Goal: Transaction & Acquisition: Purchase product/service

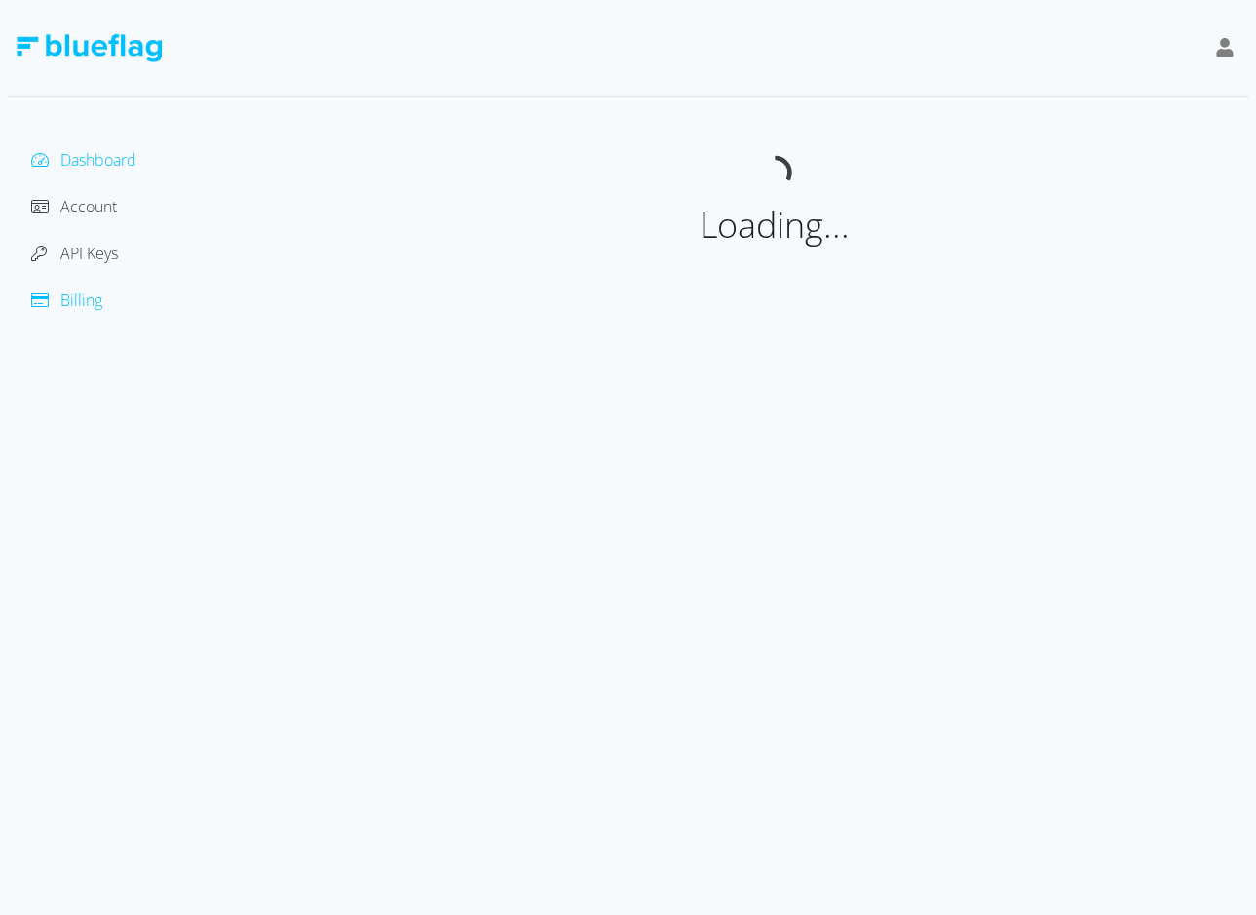
click at [66, 303] on span "Billing" at bounding box center [81, 299] width 42 height 21
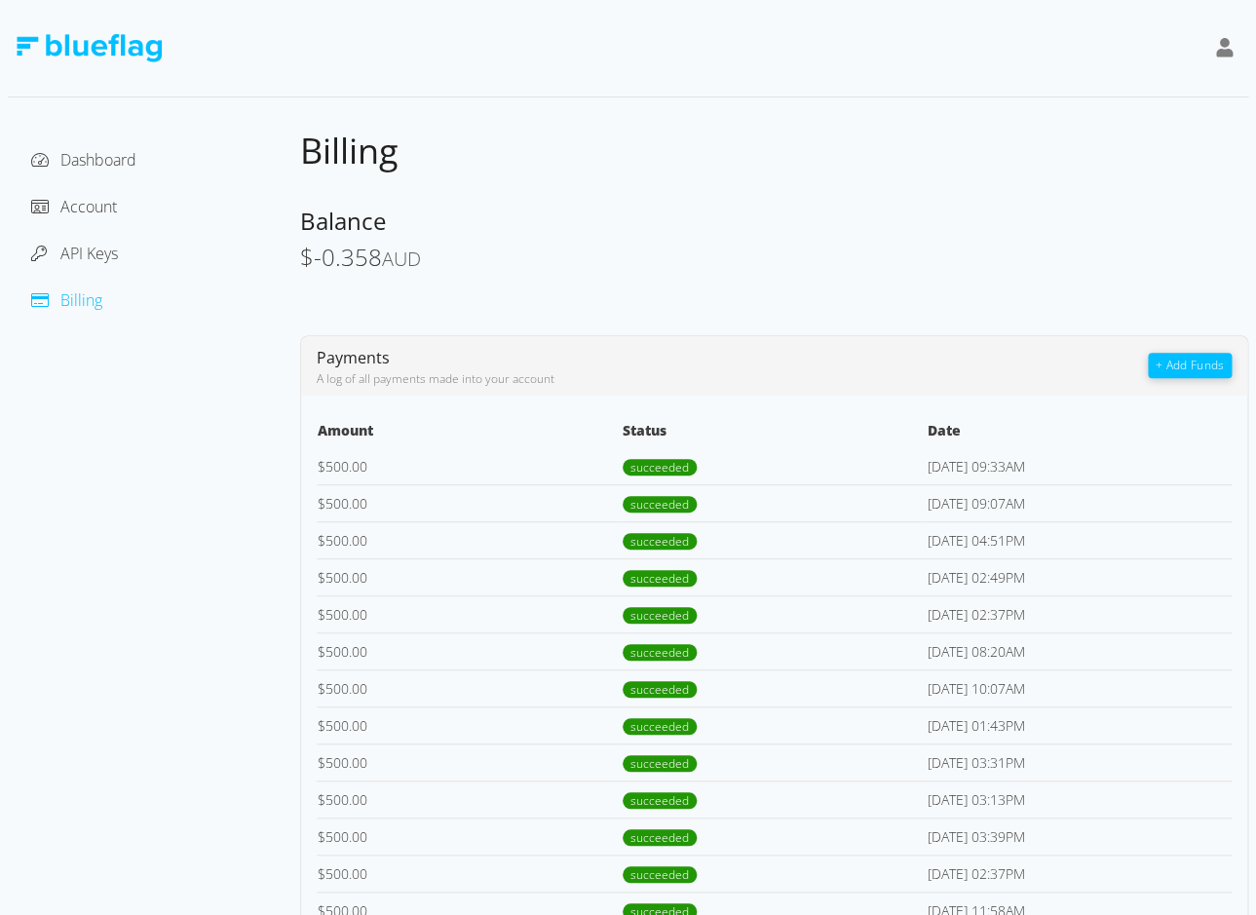
click at [1196, 364] on button "+ Add Funds" at bounding box center [1190, 365] width 84 height 25
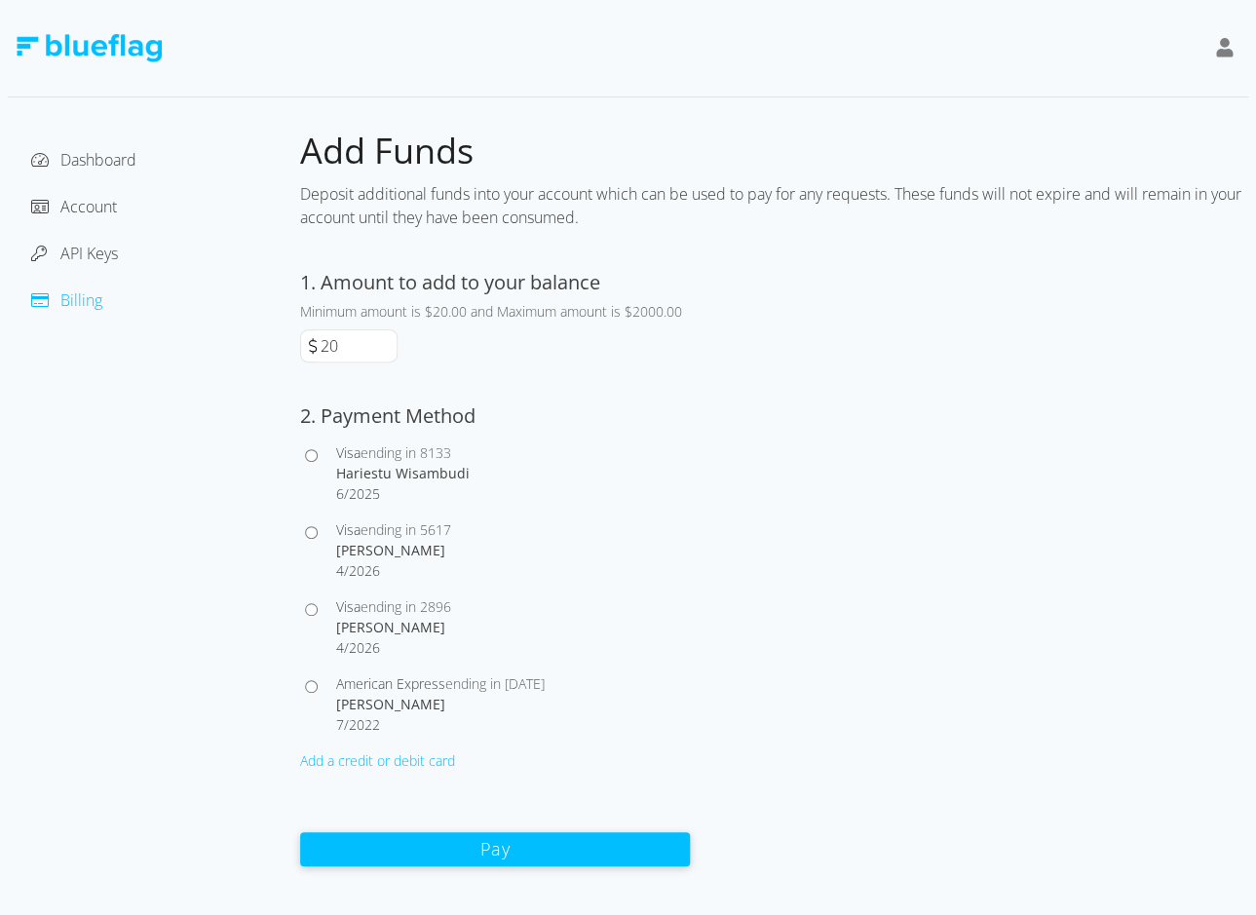
drag, startPoint x: 324, startPoint y: 344, endPoint x: 341, endPoint y: 344, distance: 17.5
click at [341, 344] on input "20" at bounding box center [357, 345] width 80 height 31
type input "500"
click at [314, 529] on input "Visa ending in 5617 [PERSON_NAME] 4 / 2026" at bounding box center [311, 532] width 13 height 13
radio input "true"
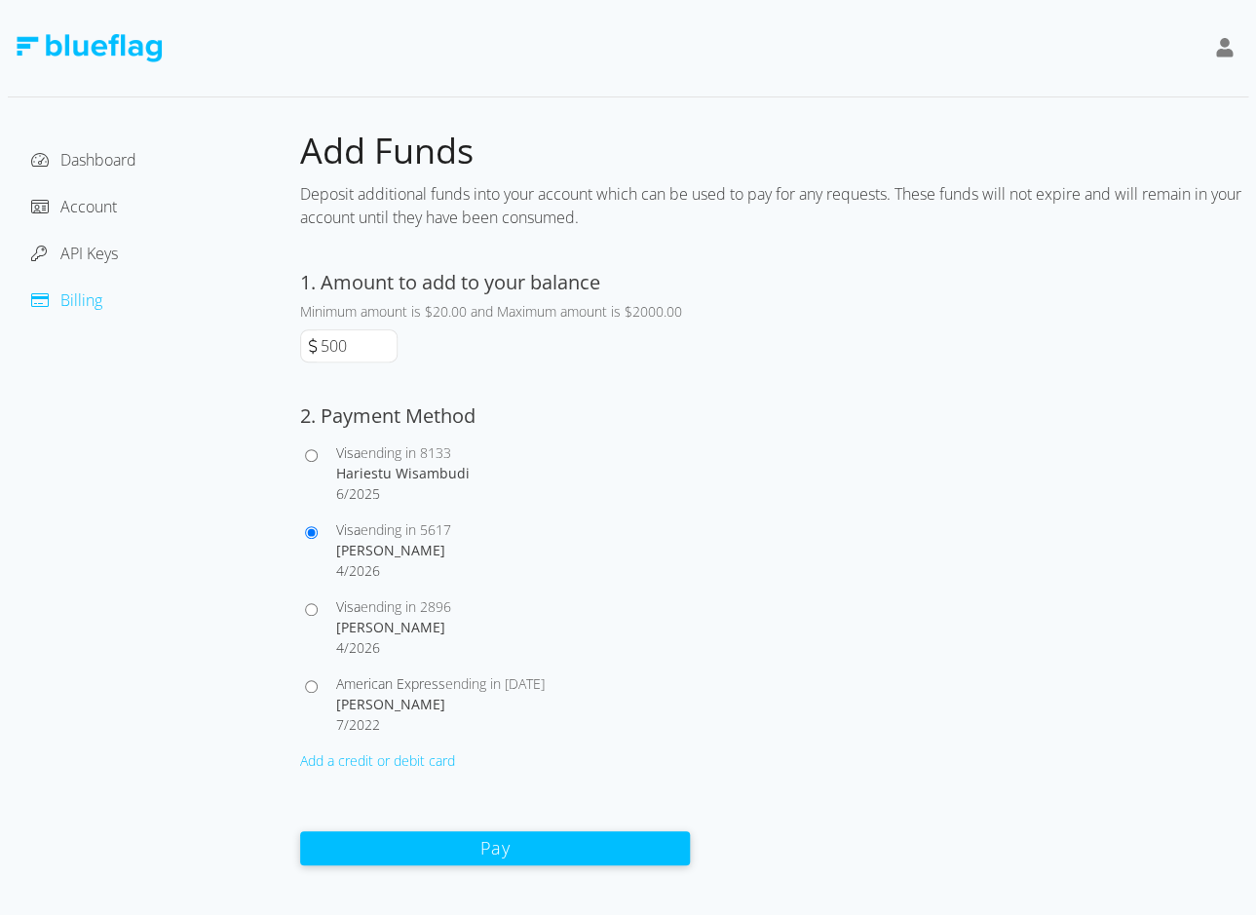
click at [479, 847] on button "Pay" at bounding box center [495, 848] width 390 height 34
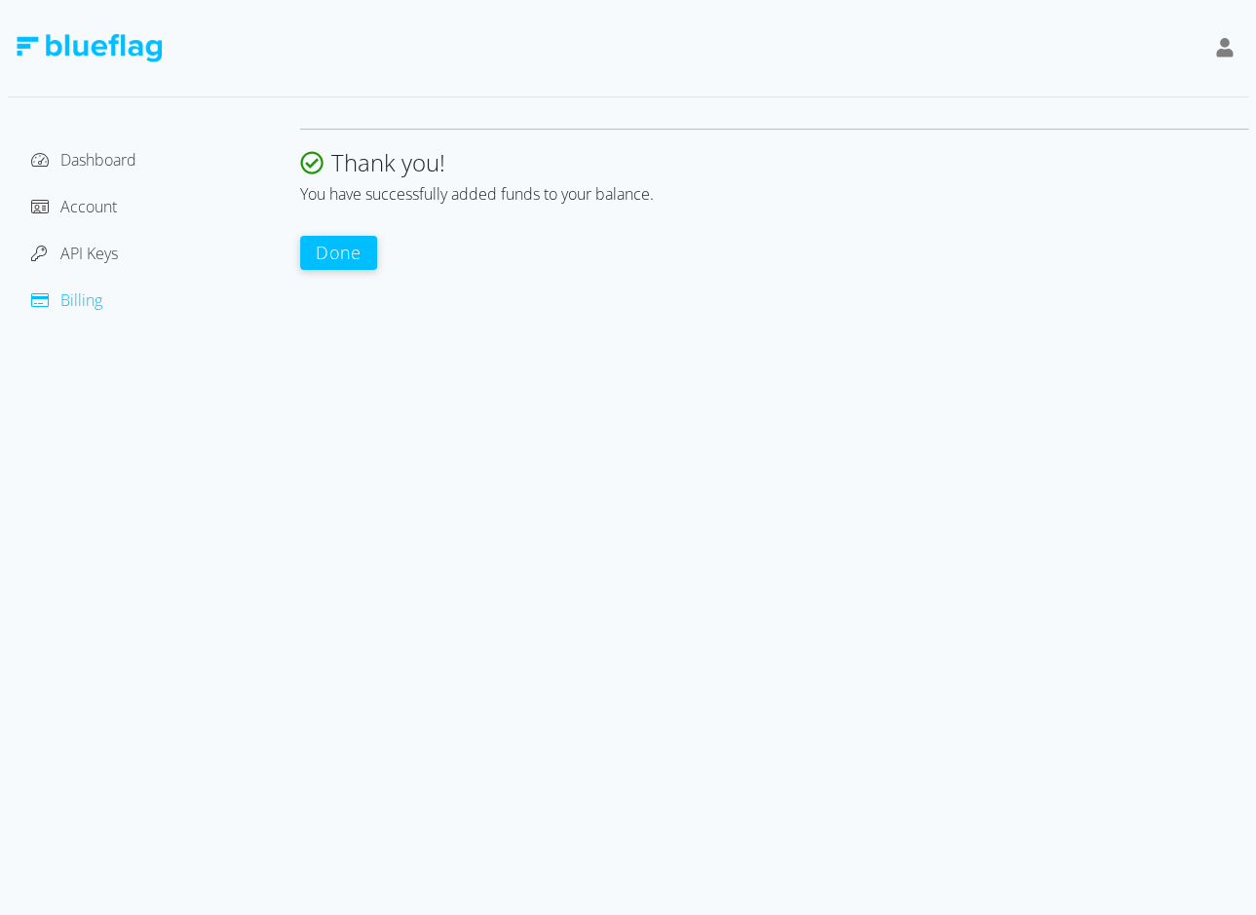
click at [338, 253] on button "Done" at bounding box center [338, 253] width 77 height 34
